Goal: Task Accomplishment & Management: Manage account settings

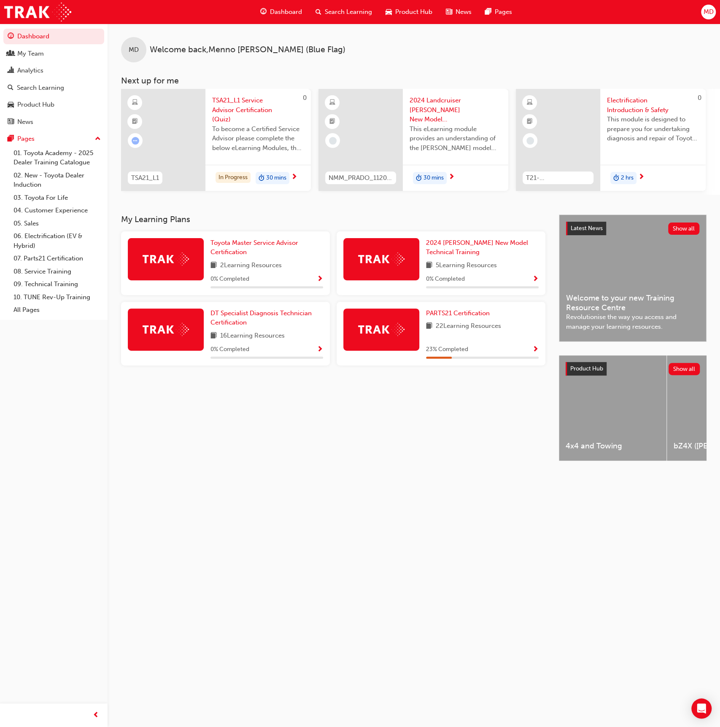
click at [708, 16] on span "MD" at bounding box center [708, 12] width 10 height 10
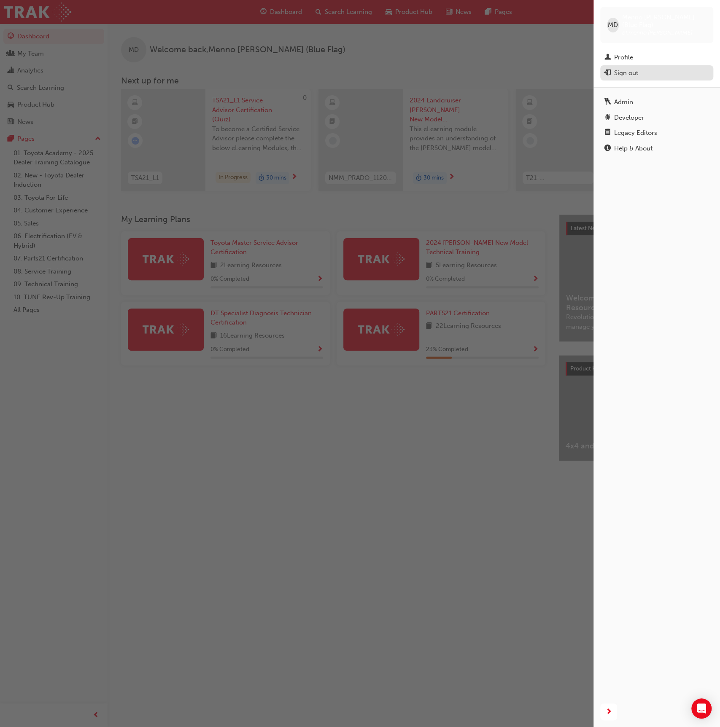
click at [628, 68] on div "Sign out" at bounding box center [626, 73] width 24 height 10
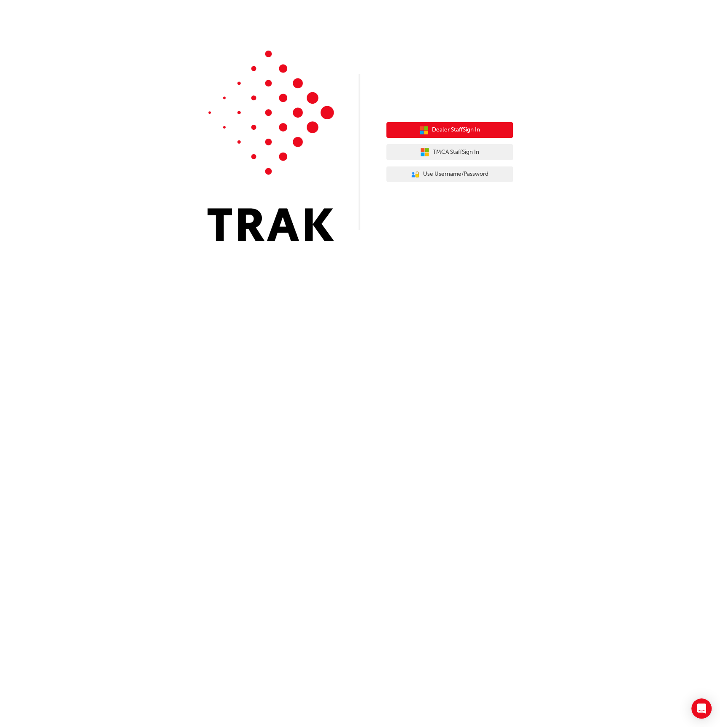
click at [446, 129] on span "Dealer Staff Sign In" at bounding box center [456, 130] width 48 height 10
click at [449, 154] on span "TMCA Staff Sign In" at bounding box center [456, 153] width 46 height 10
